Goal: Book appointment/travel/reservation

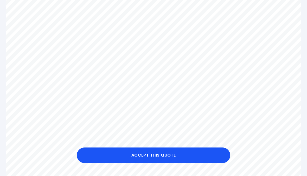
scroll to position [146, 0]
click at [144, 163] on button "Accept this Quote" at bounding box center [153, 156] width 153 height 16
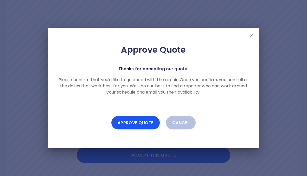
scroll to position [146, 0]
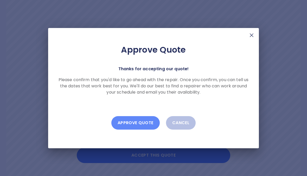
click at [137, 130] on button "Approve Quote" at bounding box center [135, 123] width 48 height 14
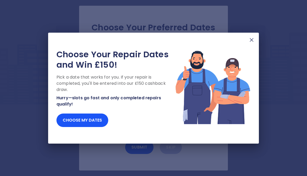
click at [80, 127] on button "Choose my dates" at bounding box center [82, 121] width 52 height 14
click at [79, 127] on button "Choose my dates" at bounding box center [82, 121] width 52 height 14
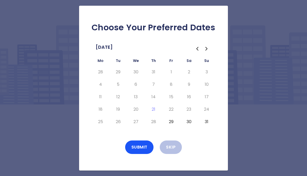
click at [190, 143] on div "Choose Your Preferred Dates [DATE] Mo Tu We Th Fr Sa Su 28 29 30 31 1 2 3 4 5 6…" at bounding box center [153, 88] width 149 height 165
click at [169, 126] on button "29" at bounding box center [170, 122] width 9 height 8
click at [141, 154] on button "Submit" at bounding box center [139, 148] width 29 height 14
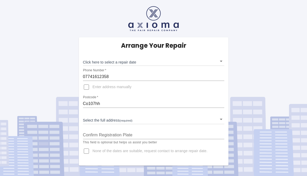
click at [89, 89] on input "Enter address manually" at bounding box center [86, 87] width 12 height 12
checkbox input "true"
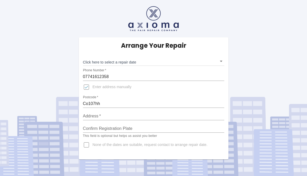
click at [116, 114] on input "Address   *" at bounding box center [153, 116] width 141 height 8
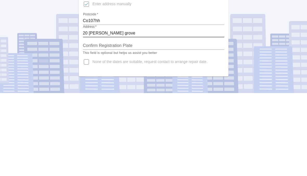
type input "20 bush grove"
click at [109, 125] on input "Confirm Registration Plate" at bounding box center [153, 129] width 141 height 8
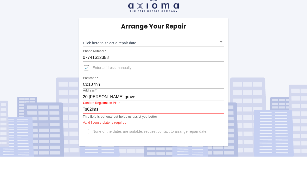
type input "Ts62jms"
click at [221, 45] on body "Arrange Your Repair Click here to select a repair date ​ Phone Number   * 07741…" at bounding box center [153, 88] width 307 height 176
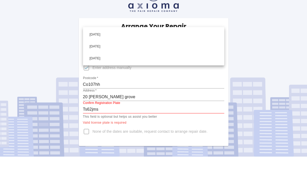
scroll to position [19, 0]
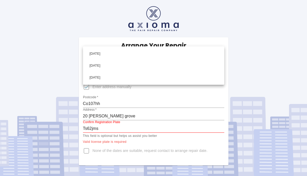
click at [109, 53] on li "Tue Aug 26 2025" at bounding box center [153, 54] width 139 height 12
type input "2025-08-26T00:00:00.000Z"
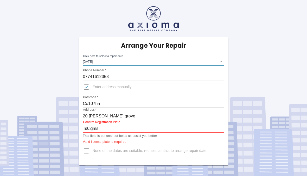
click at [137, 125] on input "Ts62jms" at bounding box center [153, 129] width 141 height 8
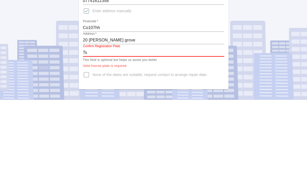
type input "T"
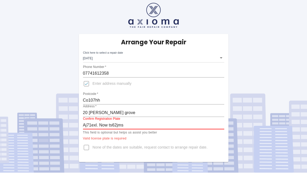
scroll to position [24, 0]
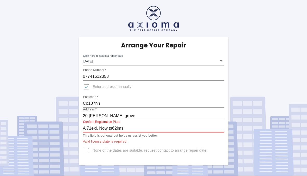
click at [219, 124] on div "Arrange Your Repair Click here to select a repair date Tue Aug 26 2025 2025-08-…" at bounding box center [153, 101] width 149 height 128
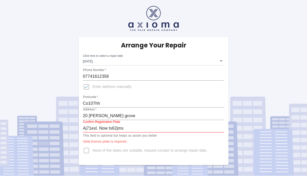
click at [118, 140] on p "Valid license plate is required" at bounding box center [153, 142] width 141 height 5
click at [219, 38] on body "Arrange Your Repair Click here to select a repair date Tue Aug 26 2025 2025-08-…" at bounding box center [153, 88] width 307 height 176
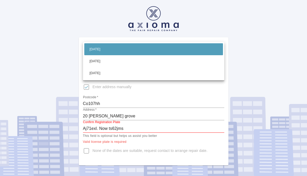
click at [132, 50] on li "Tue Aug 26 2025" at bounding box center [153, 49] width 139 height 12
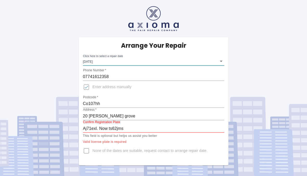
click at [111, 140] on p "Valid license plate is required" at bounding box center [153, 142] width 141 height 5
click at [136, 125] on input "Aj71exl. Now ts62jms" at bounding box center [153, 129] width 141 height 8
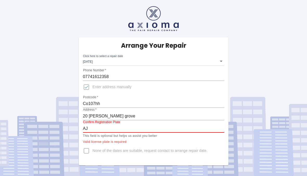
type input "A"
type input "T"
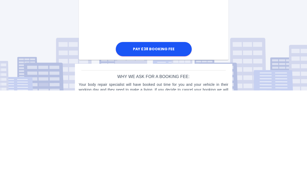
scroll to position [306, 0]
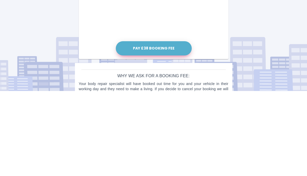
click at [154, 127] on button "Pay £38 Booking Fee" at bounding box center [154, 134] width 76 height 14
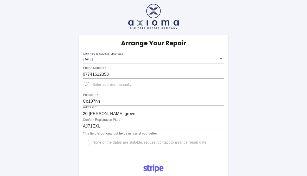
scroll to position [2, 0]
click at [114, 126] on input "AJ71EXL" at bounding box center [153, 127] width 141 height 8
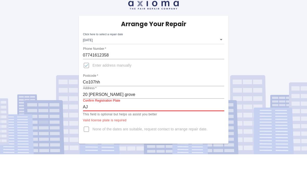
type input "A"
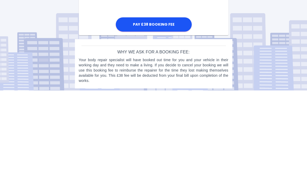
scroll to position [241, 0]
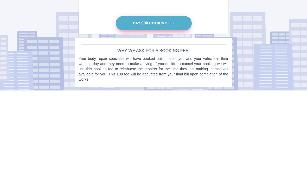
click at [153, 102] on button "Pay £38 Booking Fee" at bounding box center [154, 109] width 76 height 14
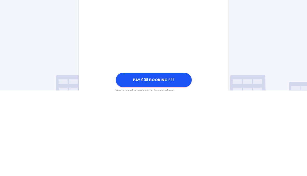
scroll to position [287, 0]
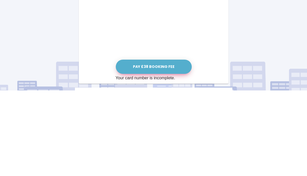
click at [158, 146] on button "Pay £38 Booking Fee" at bounding box center [154, 153] width 76 height 14
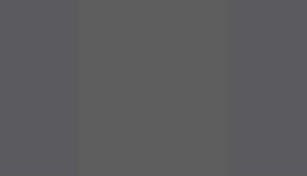
scroll to position [222, 0]
